Goal: Find specific page/section: Find specific page/section

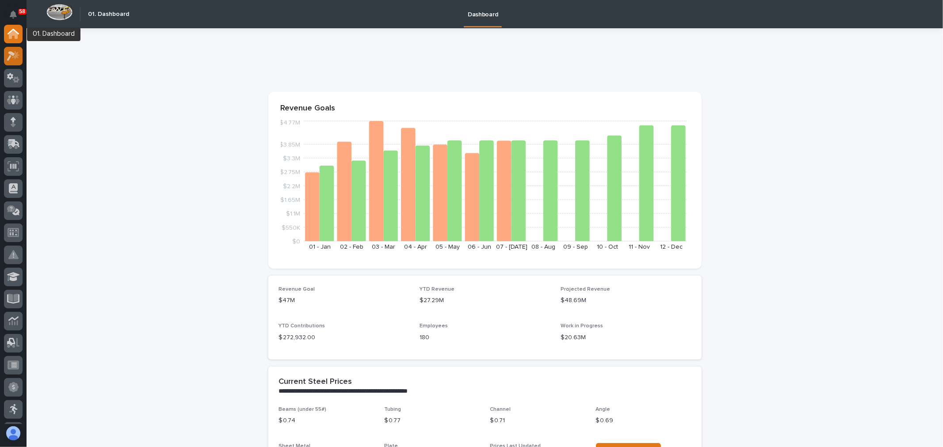
click at [15, 51] on icon at bounding box center [13, 56] width 13 height 10
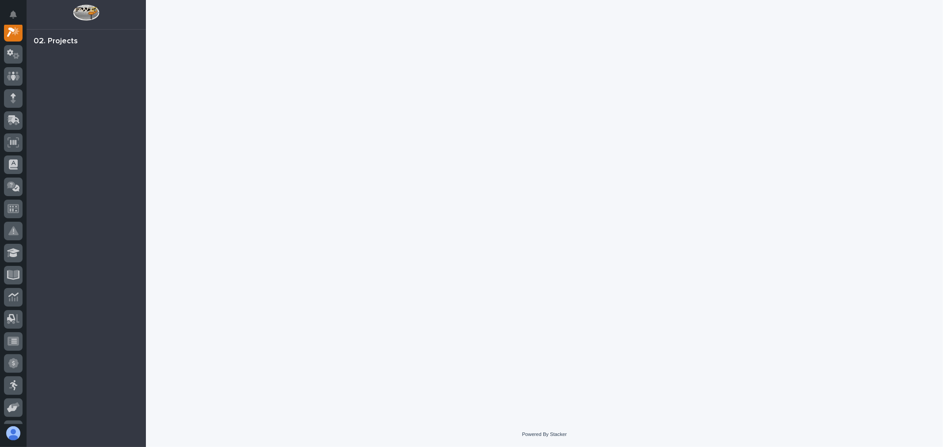
scroll to position [22, 0]
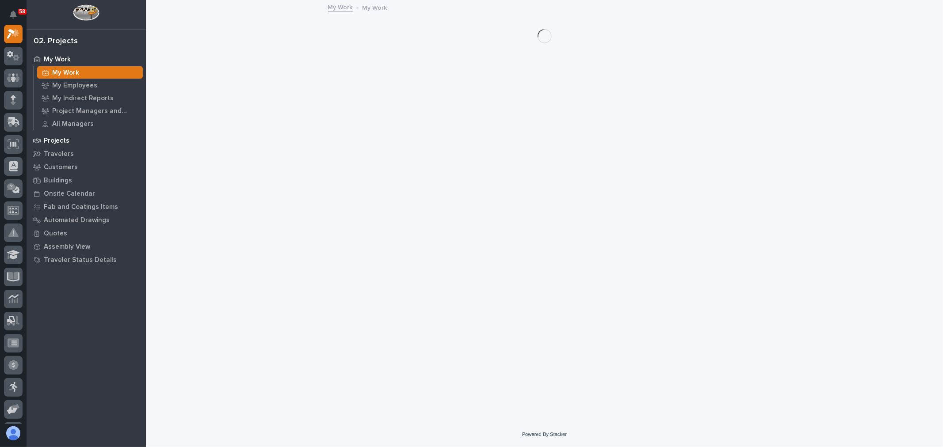
click at [78, 142] on div "Projects" at bounding box center [86, 140] width 115 height 12
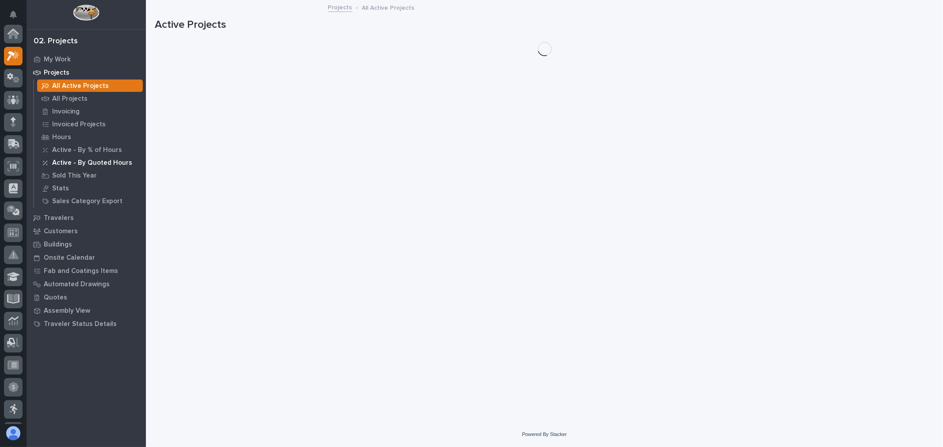
scroll to position [22, 0]
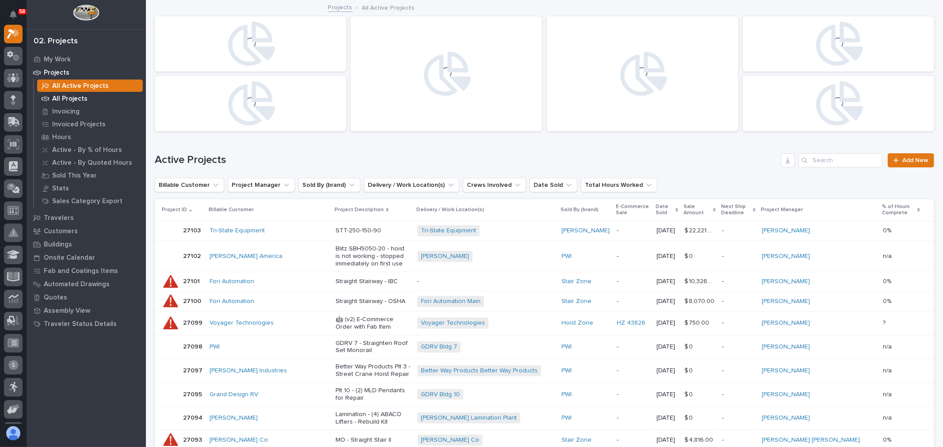
click at [98, 103] on div "All Projects" at bounding box center [90, 98] width 106 height 12
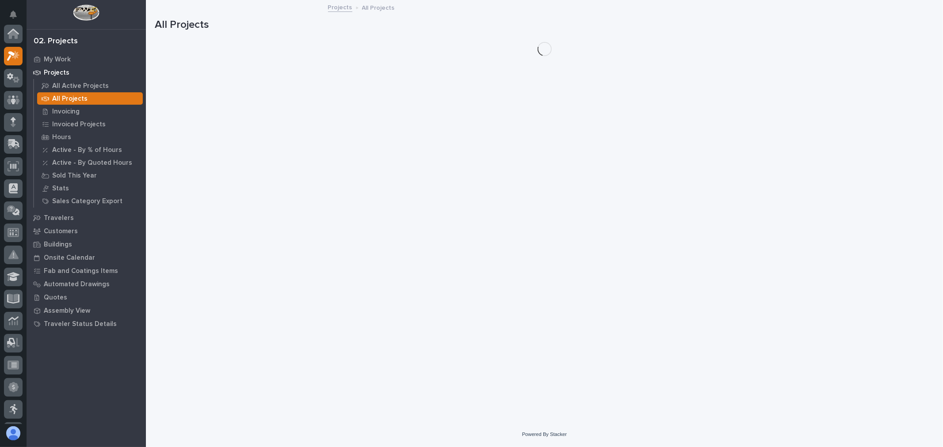
scroll to position [22, 0]
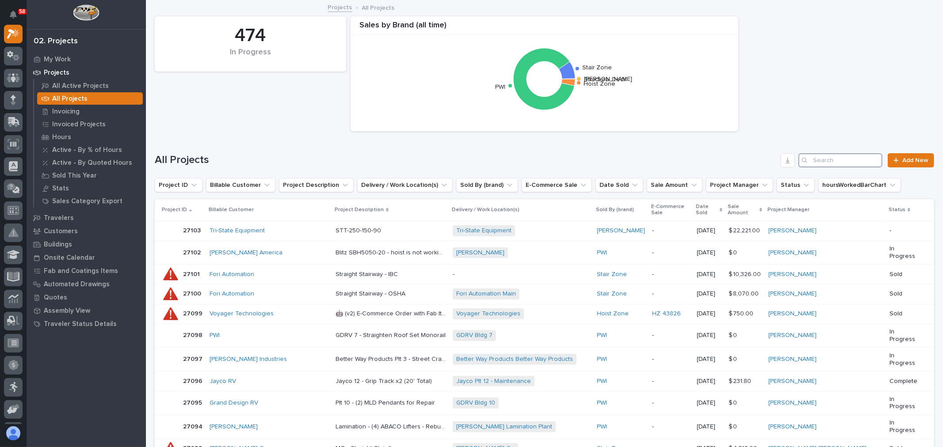
click at [827, 161] on input "Search" at bounding box center [840, 160] width 84 height 14
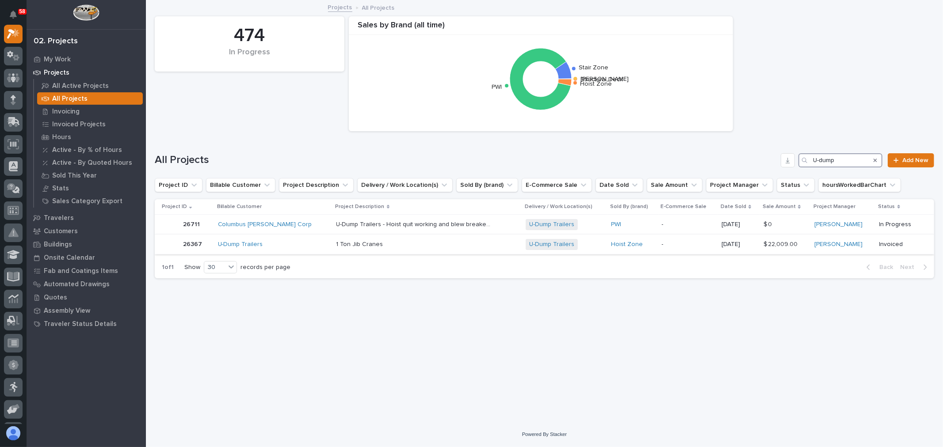
type input "U-dump"
click at [434, 239] on div "1 Ton Jib Cranes 1 Ton Jib Cranes" at bounding box center [427, 244] width 182 height 15
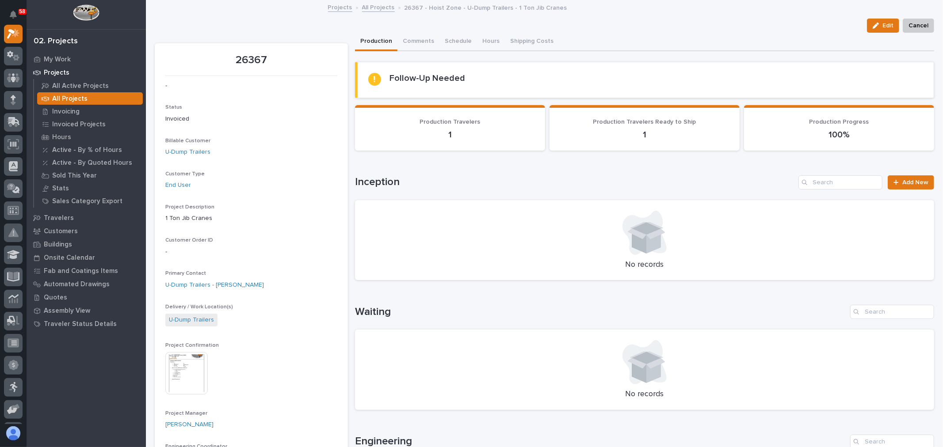
click at [178, 385] on img at bounding box center [186, 373] width 42 height 42
